Goal: Navigation & Orientation: Find specific page/section

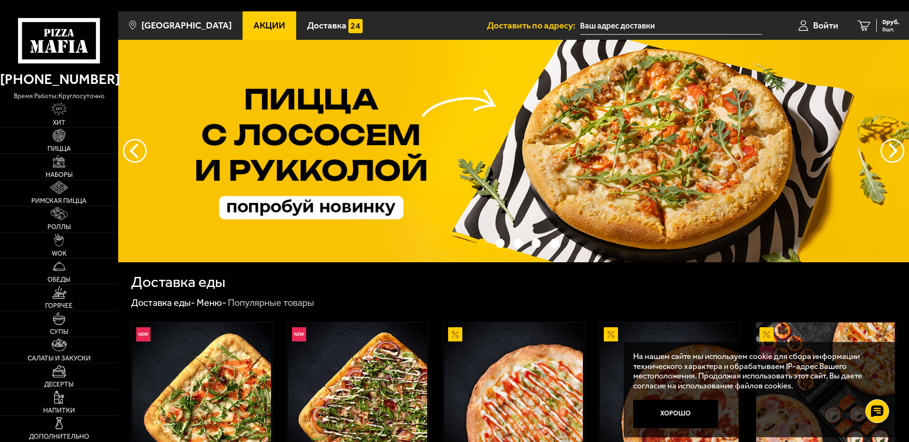
click at [644, 17] on input "text" at bounding box center [671, 26] width 182 height 18
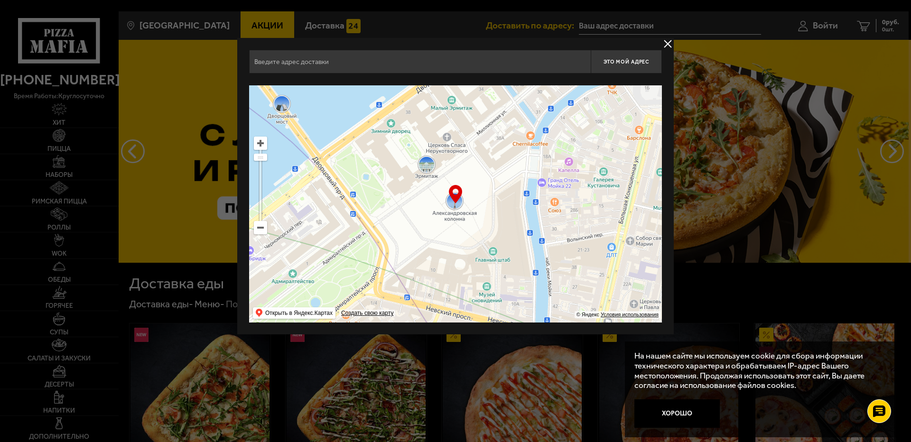
click at [397, 65] on input "text" at bounding box center [420, 62] width 342 height 24
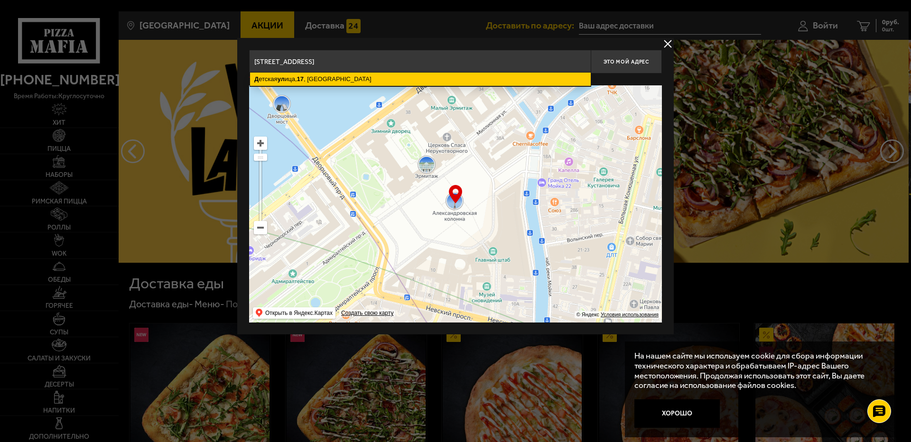
click at [415, 80] on ymaps "Д етская [STREET_ADDRESS]" at bounding box center [420, 79] width 341 height 13
type input "[STREET_ADDRESS]"
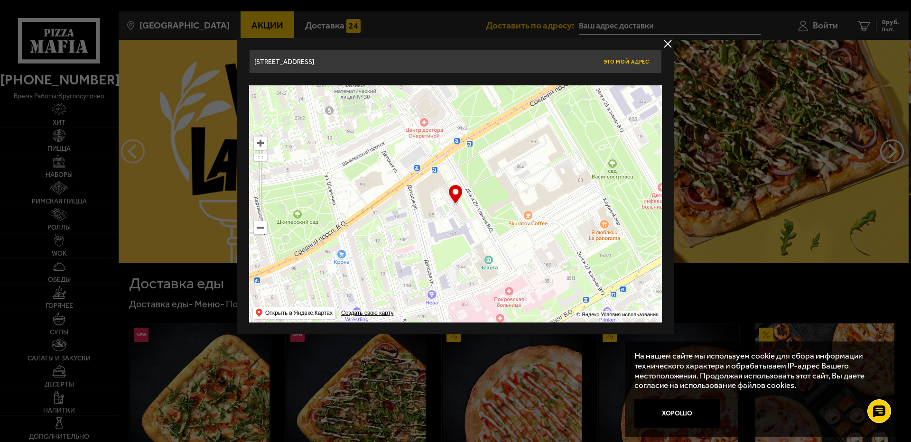
click at [641, 61] on span "Это мой адрес" at bounding box center [627, 62] width 46 height 6
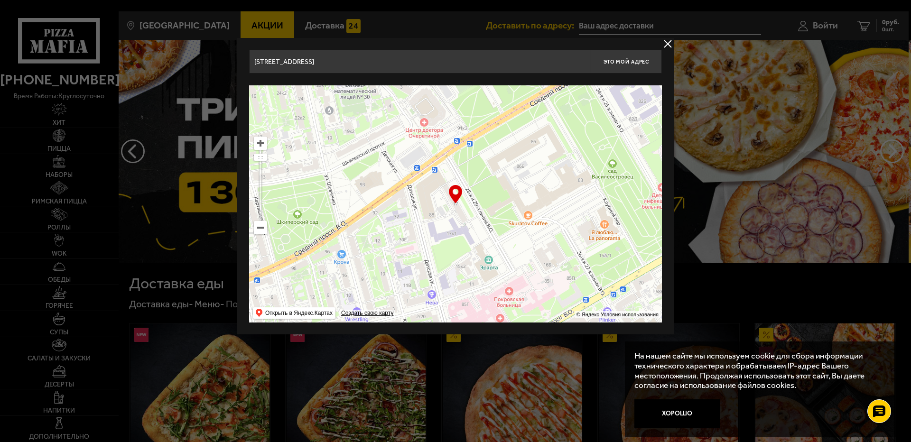
type input "[STREET_ADDRESS]"
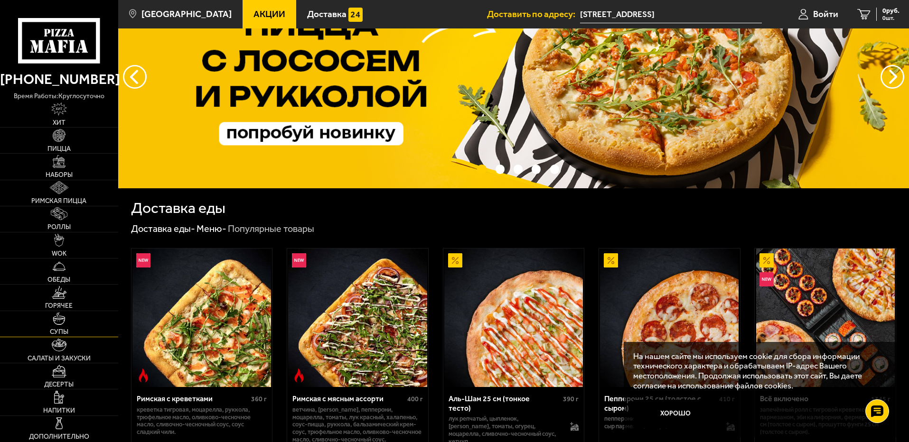
scroll to position [190, 0]
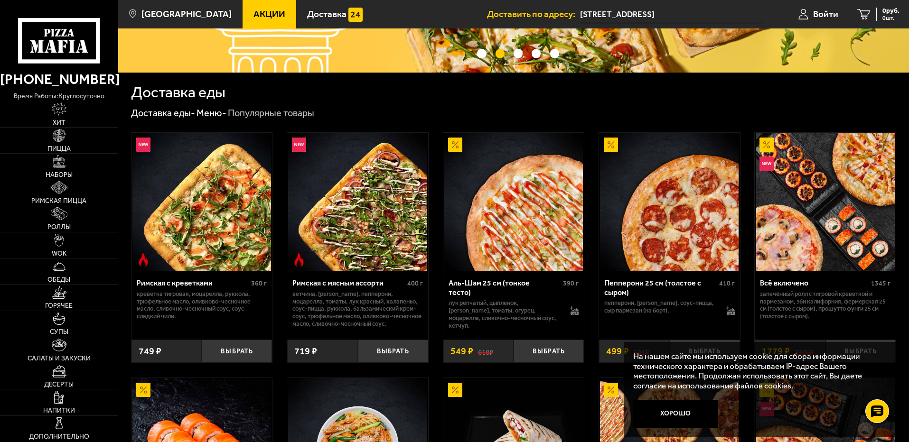
click at [0, 40] on div at bounding box center [59, 32] width 118 height 64
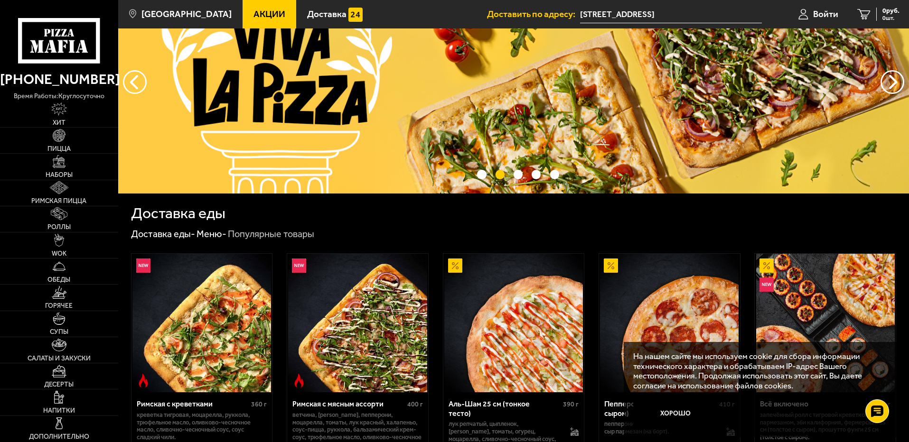
scroll to position [142, 0]
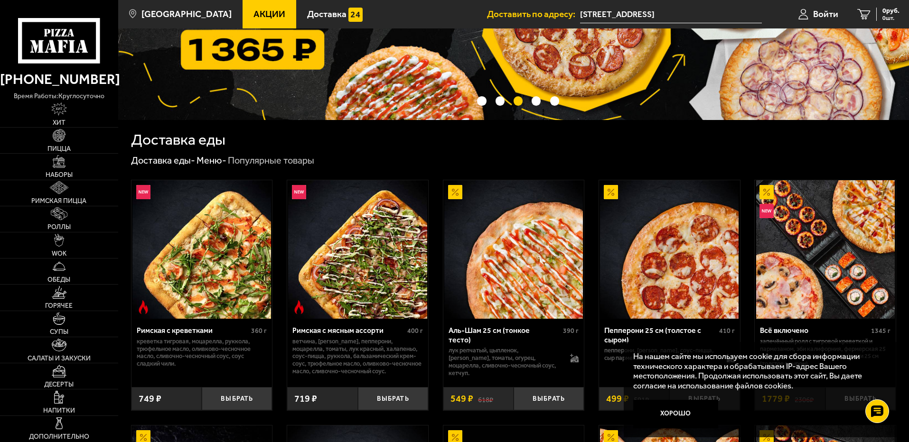
click at [861, 136] on div "Доставка еды" at bounding box center [513, 139] width 765 height 15
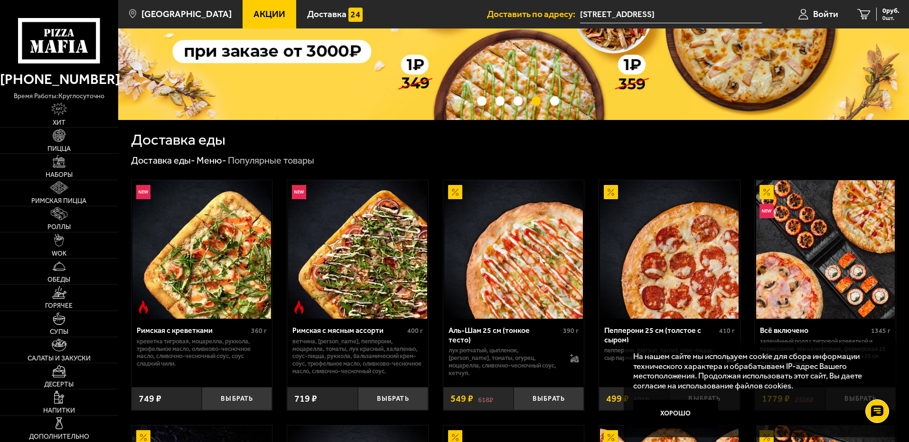
scroll to position [0, 0]
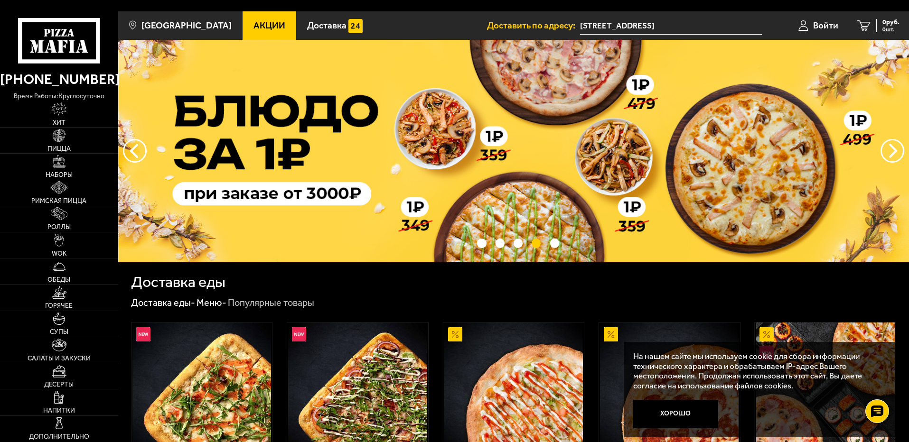
click at [244, 11] on link "Акции" at bounding box center [270, 25] width 54 height 28
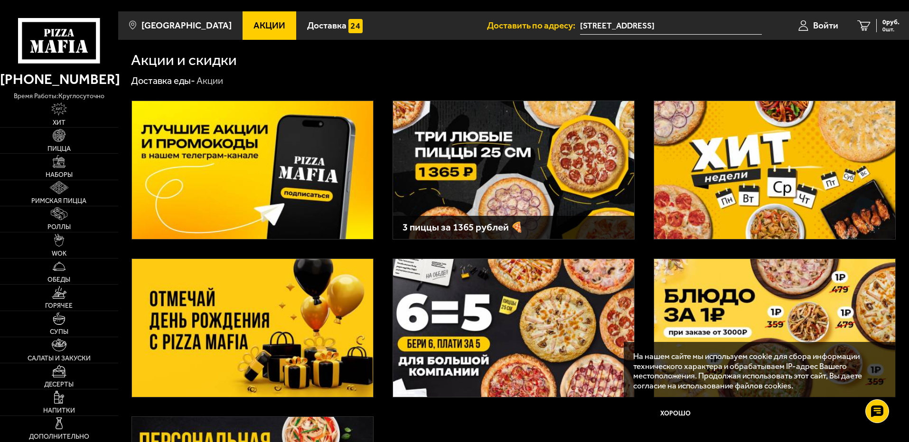
click at [307, 62] on div "Акции и скидки Доставка еды - Акции 3 пиццы за 1365 рублей 🍕" at bounding box center [513, 312] width 791 height 544
click at [264, 128] on img at bounding box center [252, 170] width 241 height 138
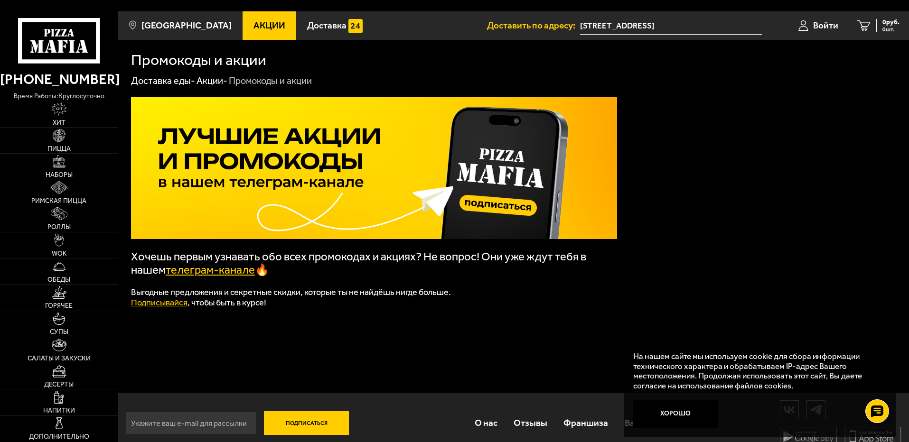
click at [216, 263] on link "телеграм-канале" at bounding box center [210, 269] width 89 height 13
click at [682, 17] on input "[STREET_ADDRESS]" at bounding box center [671, 26] width 182 height 18
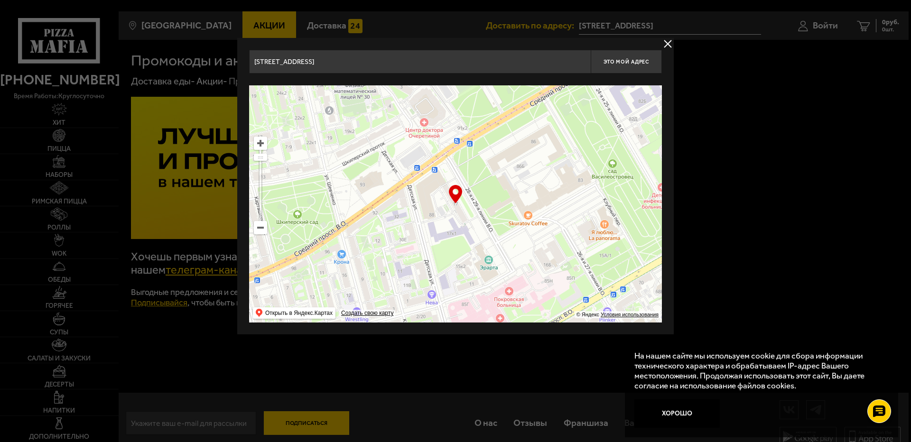
click at [778, 43] on div at bounding box center [455, 221] width 911 height 442
